Goal: Information Seeking & Learning: Learn about a topic

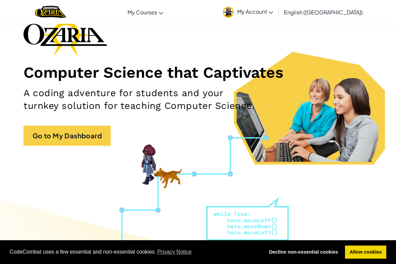
scroll to position [43, 0]
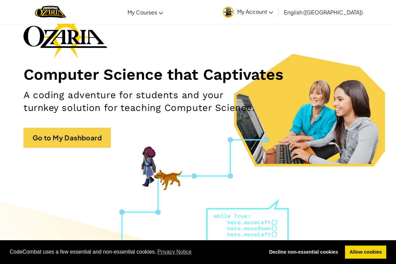
click at [47, 147] on link "Go to My Dashboard" at bounding box center [66, 138] width 87 height 20
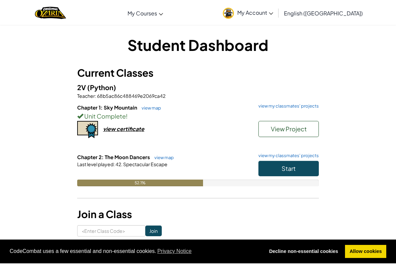
scroll to position [8, 0]
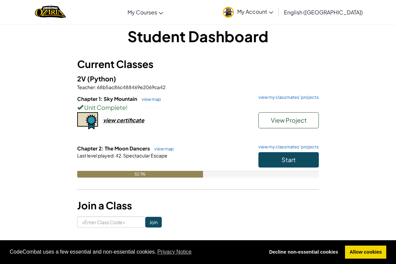
click at [310, 160] on button "Start" at bounding box center [288, 159] width 60 height 15
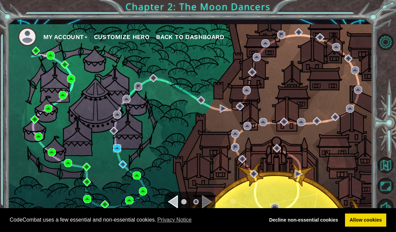
click at [113, 149] on img at bounding box center [117, 148] width 8 height 8
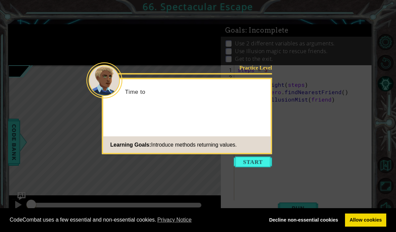
click at [265, 166] on button "Start" at bounding box center [253, 161] width 38 height 11
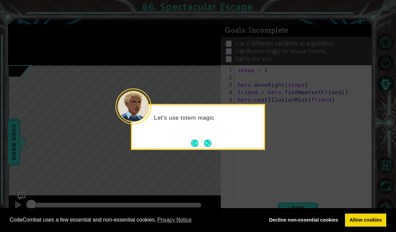
click at [213, 142] on button "Next" at bounding box center [208, 143] width 12 height 12
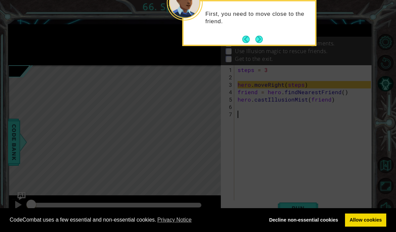
click at [262, 39] on button "Next" at bounding box center [258, 39] width 9 height 9
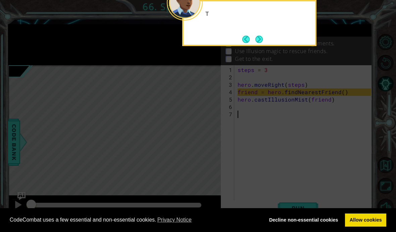
click at [259, 38] on button "Next" at bounding box center [259, 39] width 8 height 8
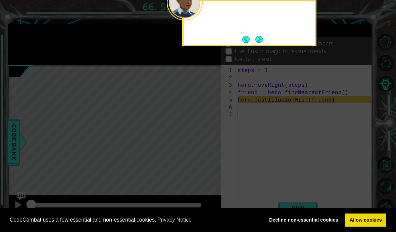
click at [258, 39] on button "Next" at bounding box center [259, 39] width 12 height 12
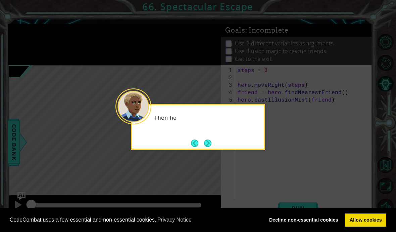
click at [212, 141] on button "Next" at bounding box center [208, 143] width 12 height 12
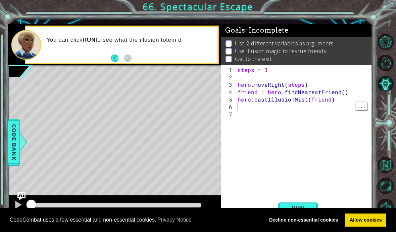
click at [294, 106] on div "steps = 3 hero . moveRight ( steps ) friend = hero . findNearestFriend ( ) hero…" at bounding box center [305, 143] width 138 height 155
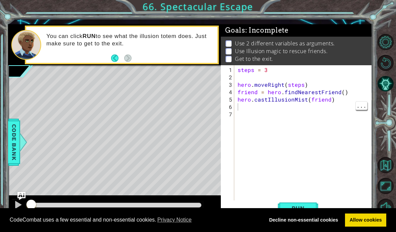
click at [306, 206] on span "Run" at bounding box center [298, 207] width 27 height 7
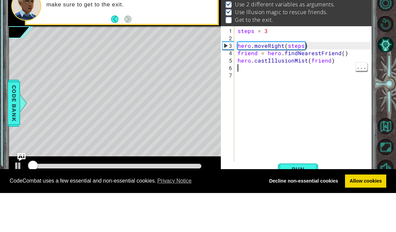
scroll to position [0, 0]
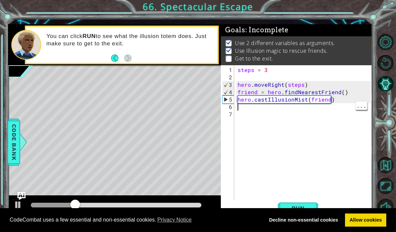
click at [255, 109] on div "steps = 3 hero . moveRight ( steps ) friend = hero . findNearestFriend ( ) hero…" at bounding box center [305, 143] width 138 height 155
click at [262, 119] on div "steps = 3 hero . moveRight ( steps ) friend = hero . findNearestFriend ( ) hero…" at bounding box center [305, 143] width 138 height 155
click at [263, 111] on div "steps = 3 hero . moveRight ( steps ) friend = hero . findNearestFriend ( ) hero…" at bounding box center [305, 143] width 138 height 155
click at [265, 110] on div "steps = 3 hero . moveRight ( steps ) friend = hero . findNearestFriend ( ) hero…" at bounding box center [305, 143] width 138 height 155
click at [266, 107] on div "steps = 3 hero . moveRight ( steps ) friend = hero . findNearestFriend ( ) hero…" at bounding box center [305, 143] width 138 height 155
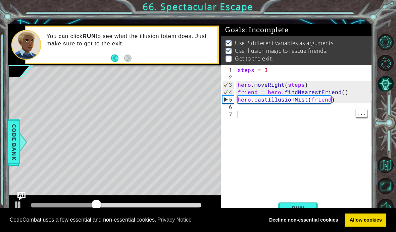
click at [254, 114] on div "steps = 3 hero . moveRight ( steps ) friend = hero . findNearestFriend ( ) hero…" at bounding box center [305, 143] width 138 height 155
click at [262, 111] on div "steps = 3 hero . moveRight ( steps ) friend = hero . findNearestFriend ( ) hero…" at bounding box center [305, 143] width 138 height 155
click at [259, 108] on div "steps = 3 hero . moveRight ( steps ) friend = hero . findNearestFriend ( ) hero…" at bounding box center [305, 143] width 138 height 155
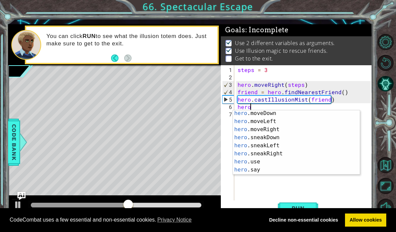
scroll to position [52, 0]
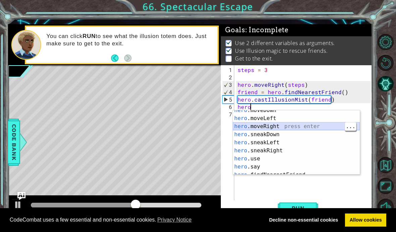
click at [307, 124] on div "hero .moveDown press enter hero .moveLeft press enter hero .moveRight press ent…" at bounding box center [296, 146] width 127 height 81
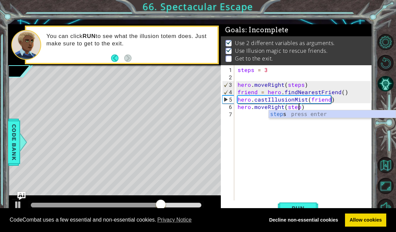
scroll to position [0, 4]
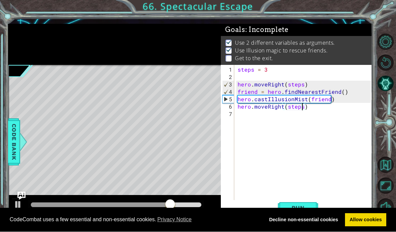
type textarea "hero.moveRight(steps)"
click at [308, 204] on span "Run" at bounding box center [298, 207] width 27 height 7
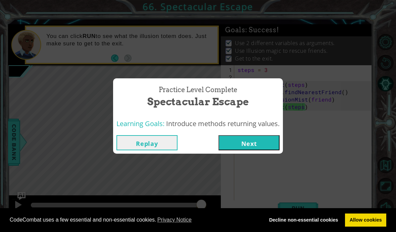
click at [265, 140] on button "Next" at bounding box center [248, 142] width 61 height 15
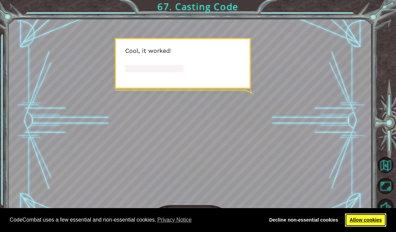
click at [368, 218] on link "Allow cookies" at bounding box center [365, 219] width 41 height 13
